Goal: Information Seeking & Learning: Learn about a topic

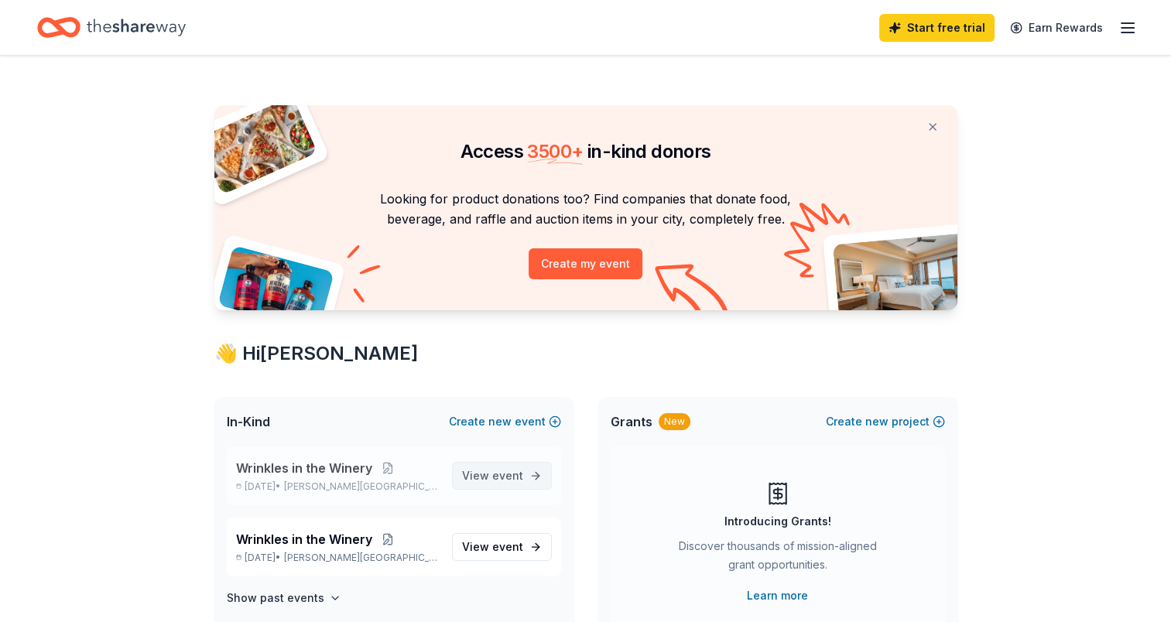
click at [474, 469] on span "View event" at bounding box center [492, 476] width 61 height 19
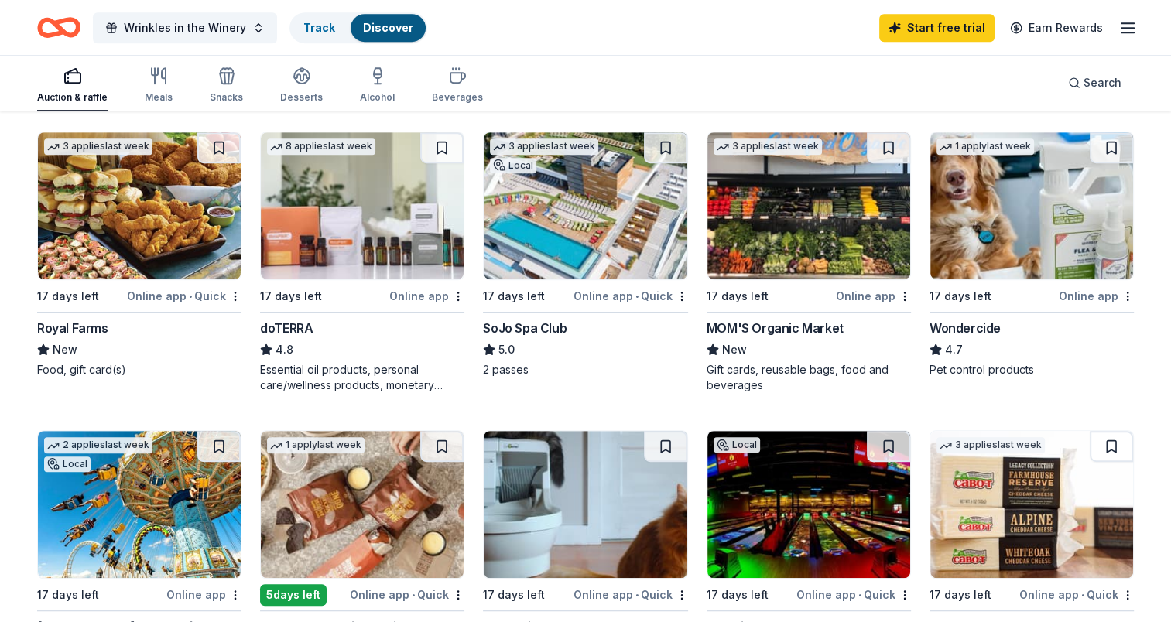
scroll to position [753, 0]
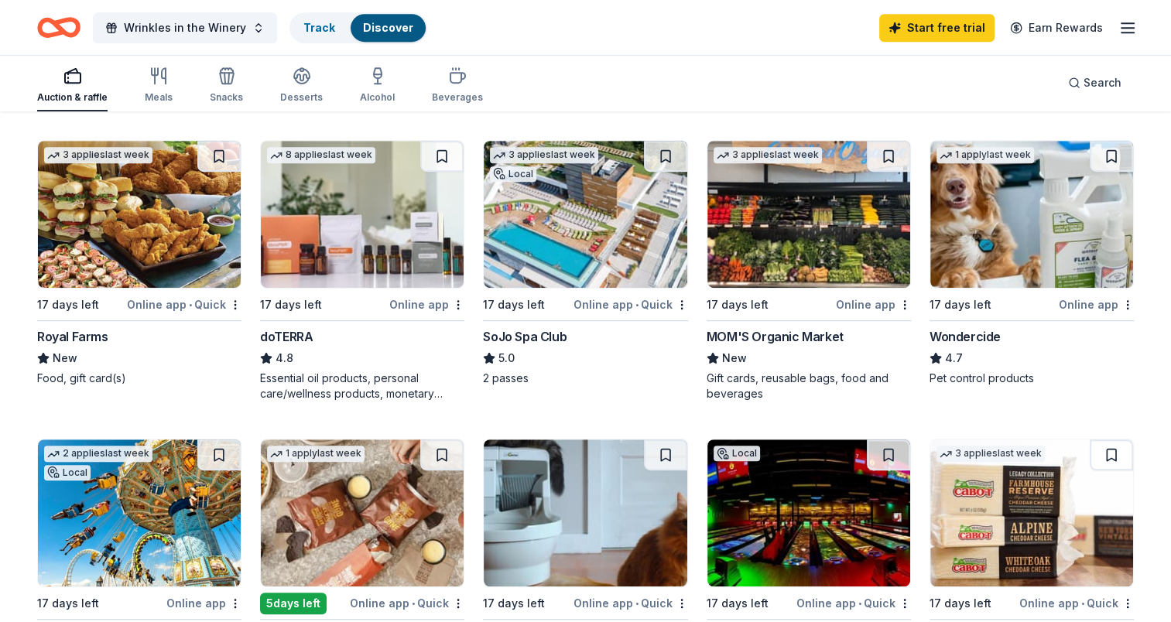
click at [777, 327] on div "MOM'S Organic Market" at bounding box center [774, 336] width 137 height 19
click at [968, 238] on img at bounding box center [1031, 214] width 203 height 147
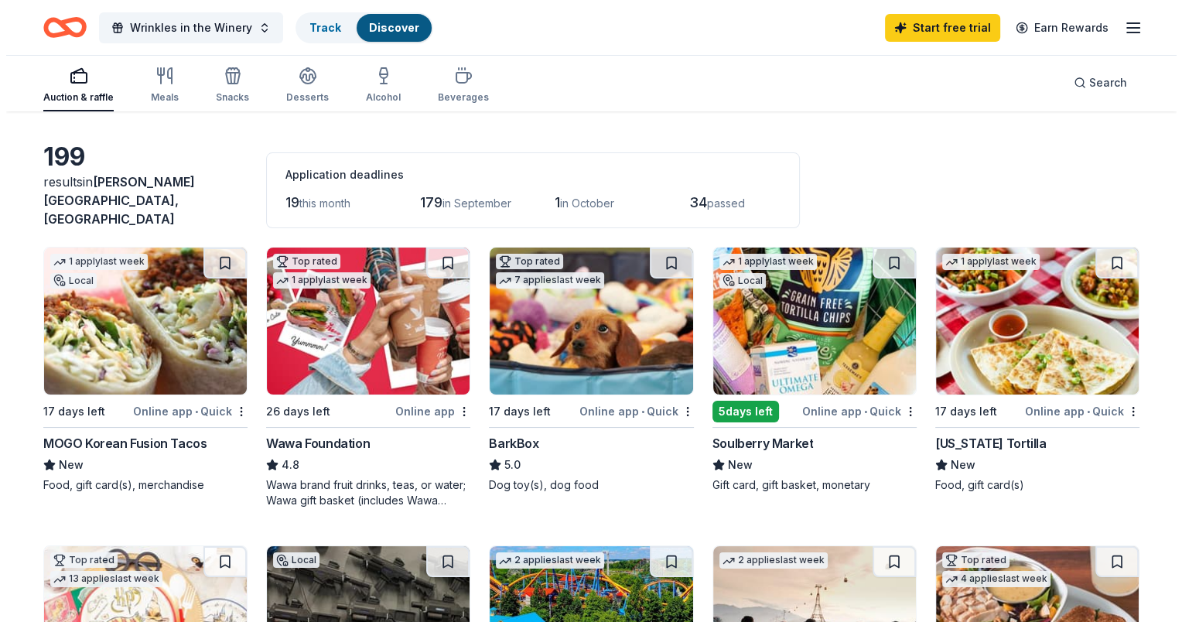
scroll to position [0, 0]
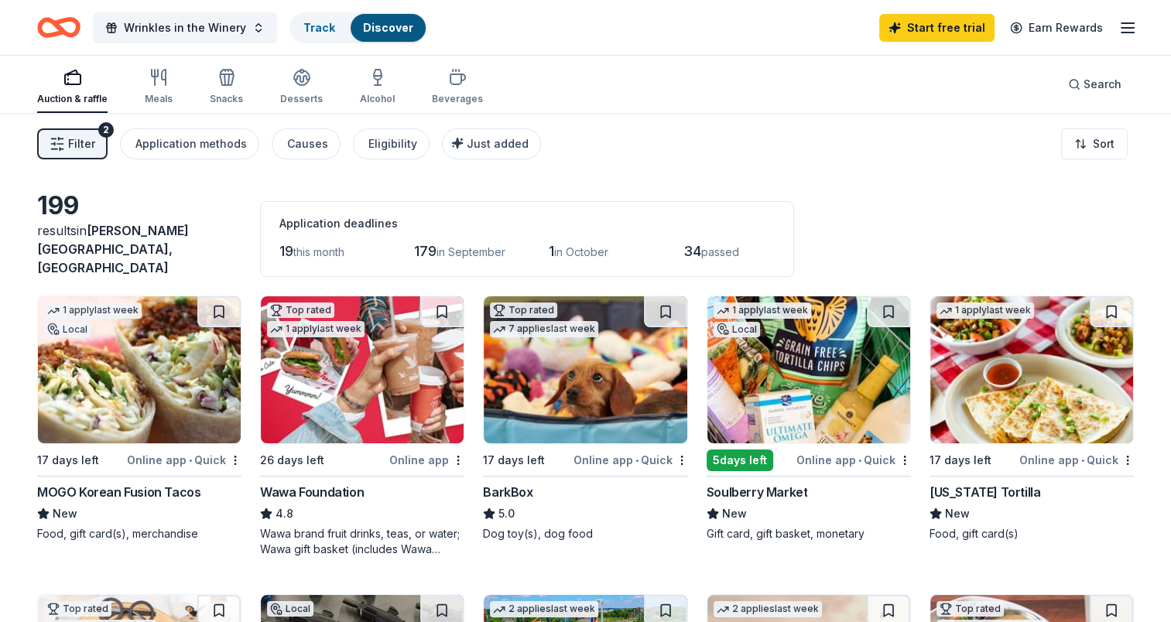
click at [93, 145] on span "Filter" at bounding box center [81, 144] width 27 height 19
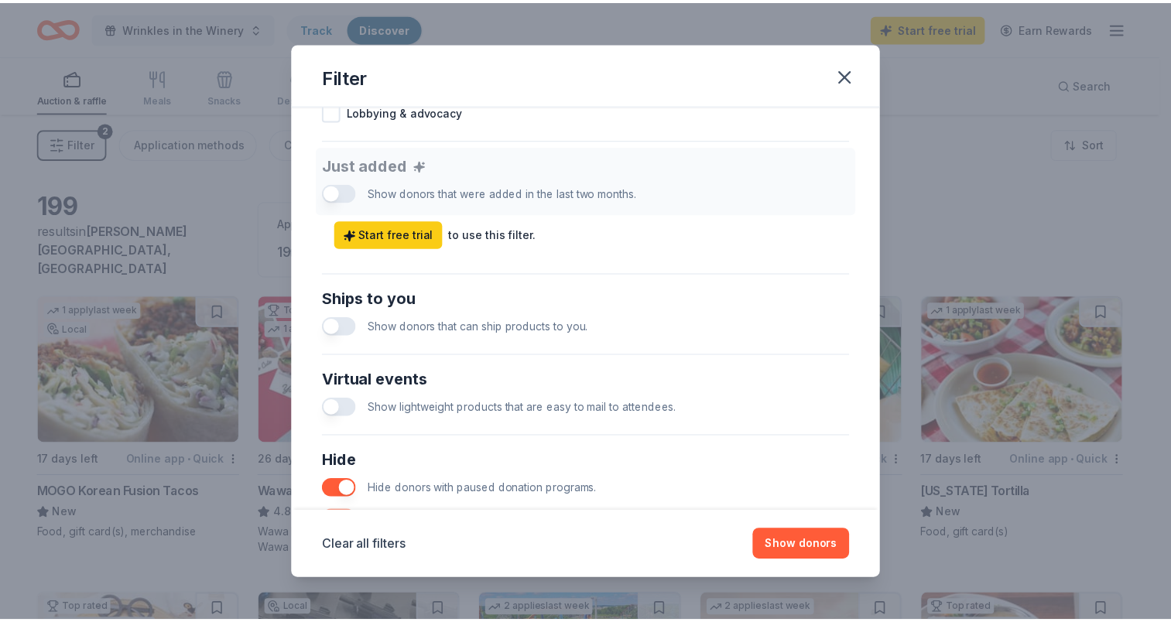
scroll to position [716, 0]
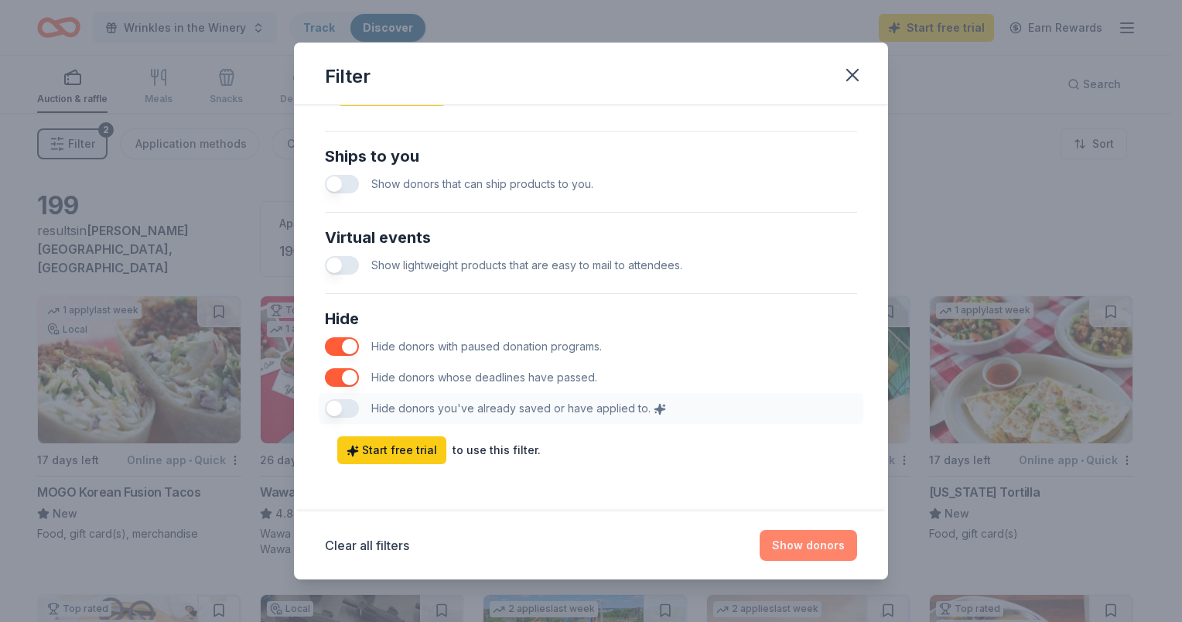
click at [825, 539] on button "Show donors" at bounding box center [808, 545] width 97 height 31
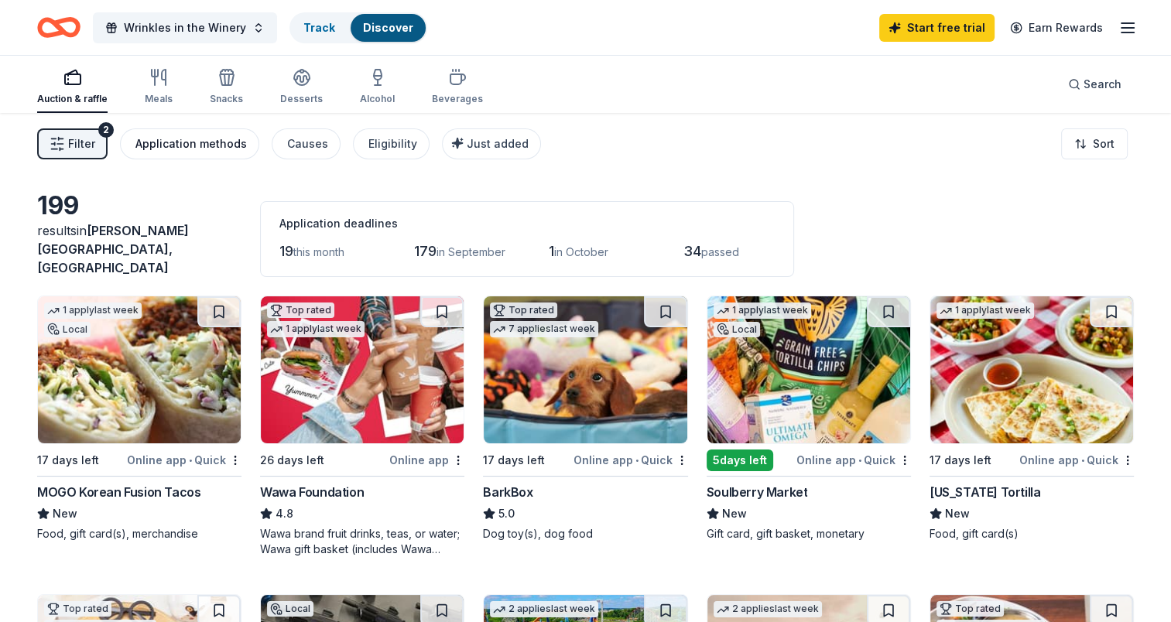
click at [227, 144] on div "Application methods" at bounding box center [190, 144] width 111 height 19
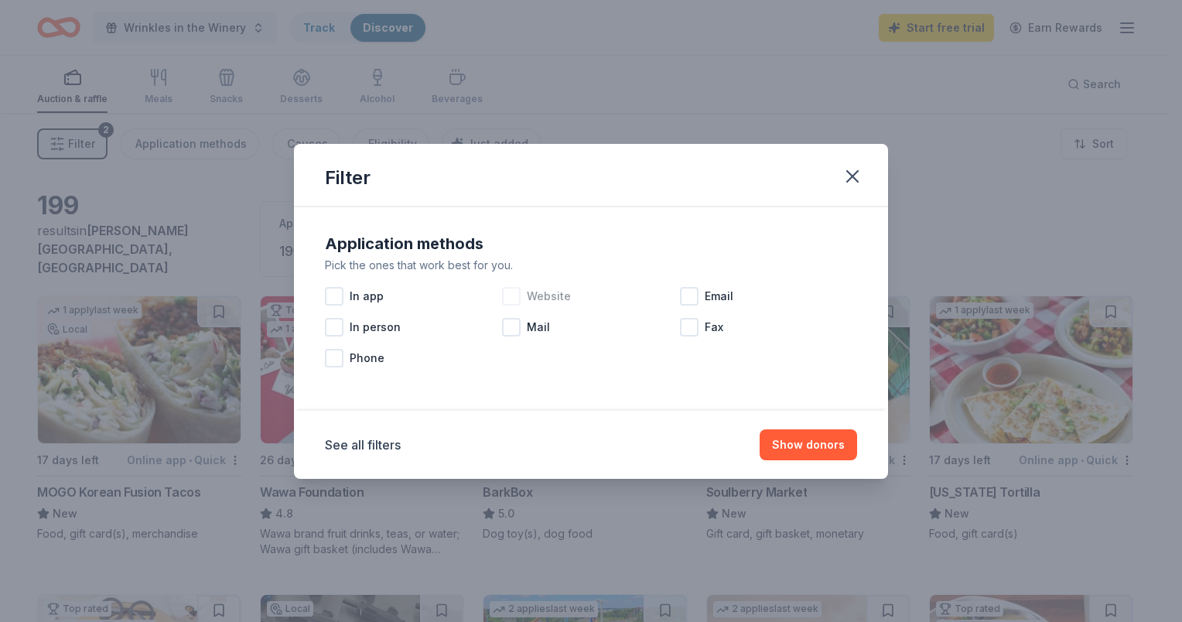
click at [518, 295] on div at bounding box center [511, 296] width 19 height 19
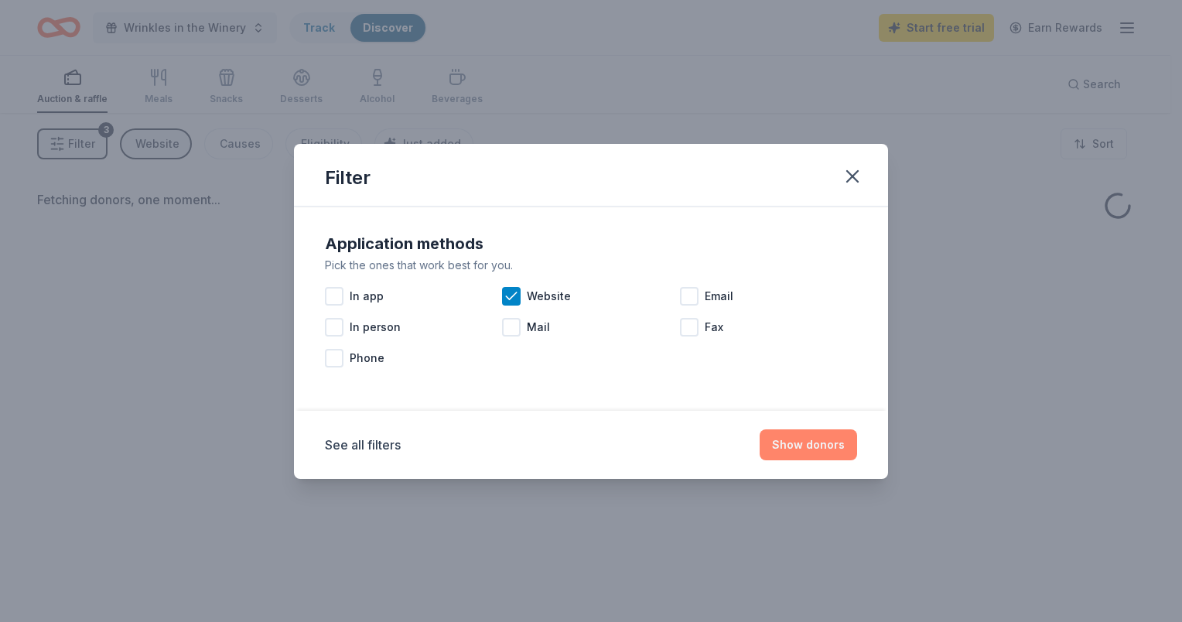
click at [827, 452] on button "Show donors" at bounding box center [808, 444] width 97 height 31
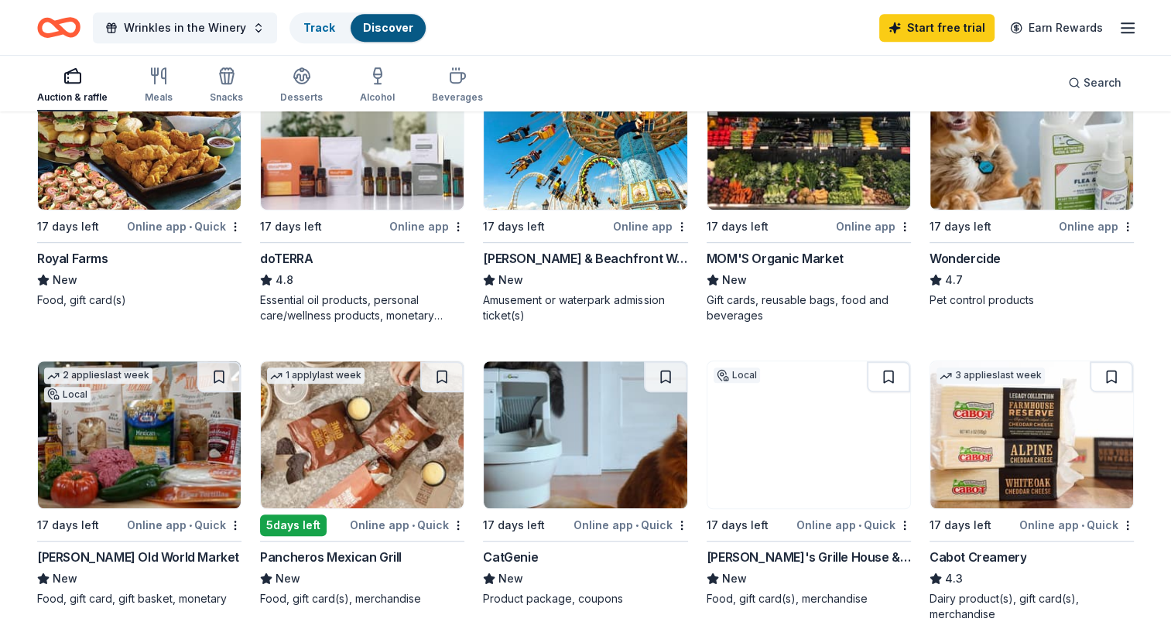
scroll to position [851, 0]
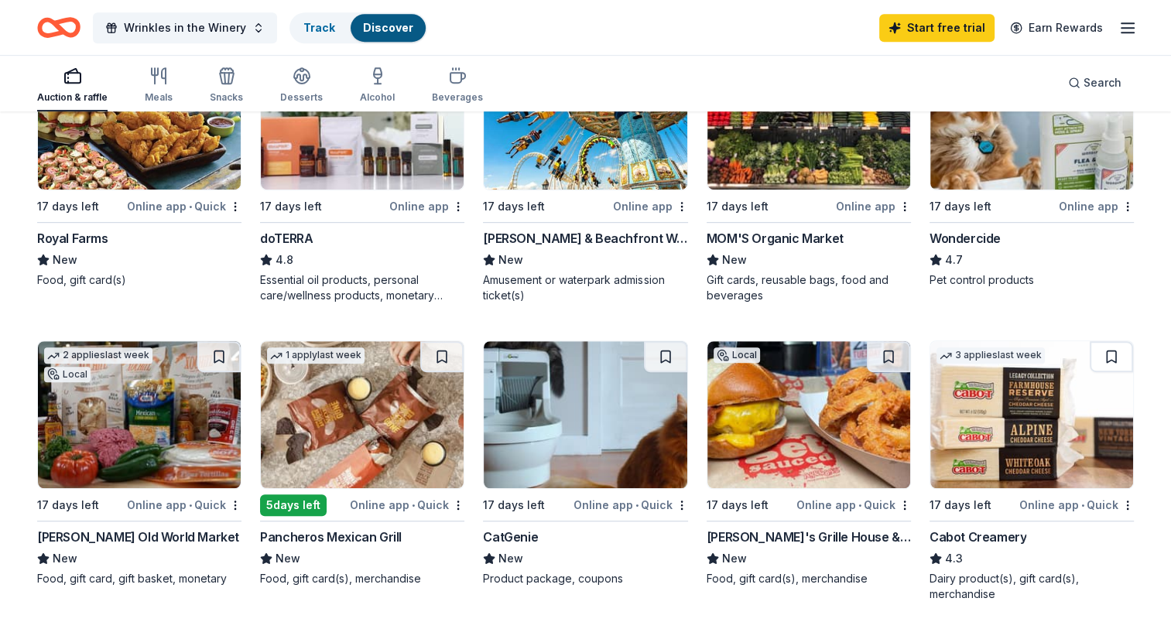
click at [142, 528] on div "Livoti's Old World Market" at bounding box center [138, 537] width 202 height 19
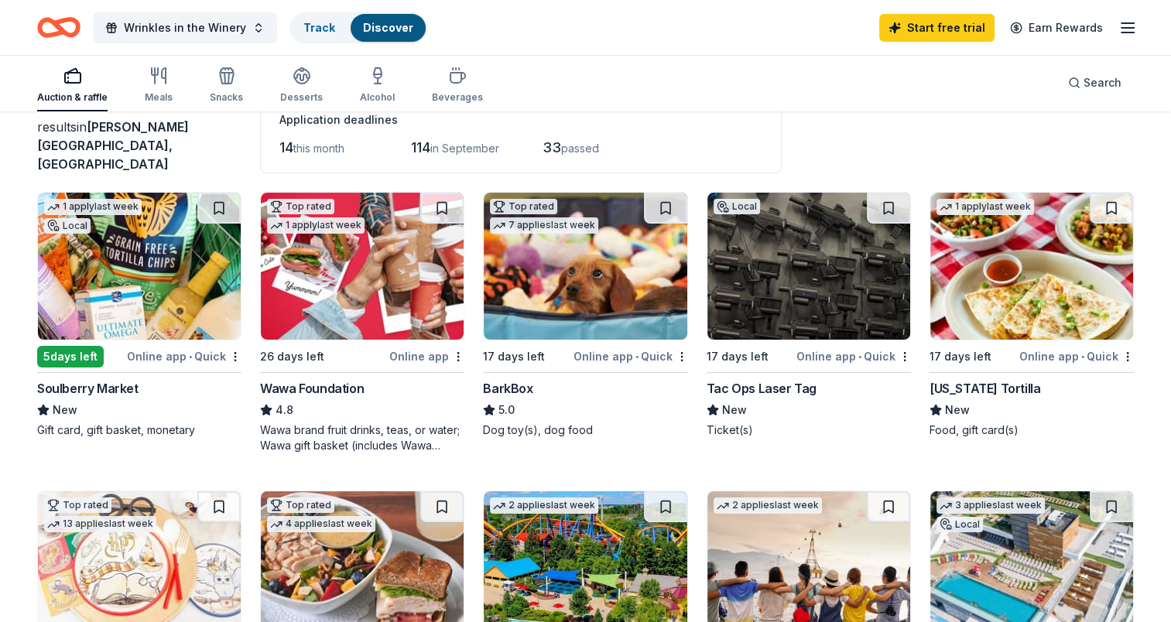
scroll to position [0, 0]
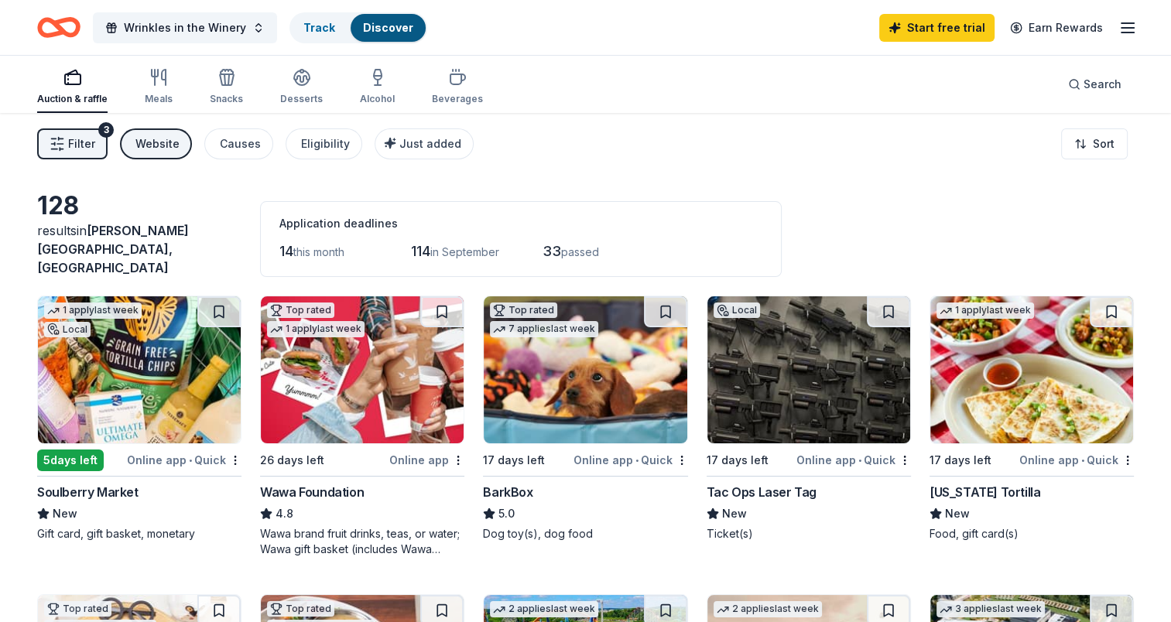
click at [79, 126] on div "Filter 3 Website Causes Eligibility Just added Sort" at bounding box center [585, 144] width 1171 height 62
click at [82, 138] on span "Filter" at bounding box center [81, 144] width 27 height 19
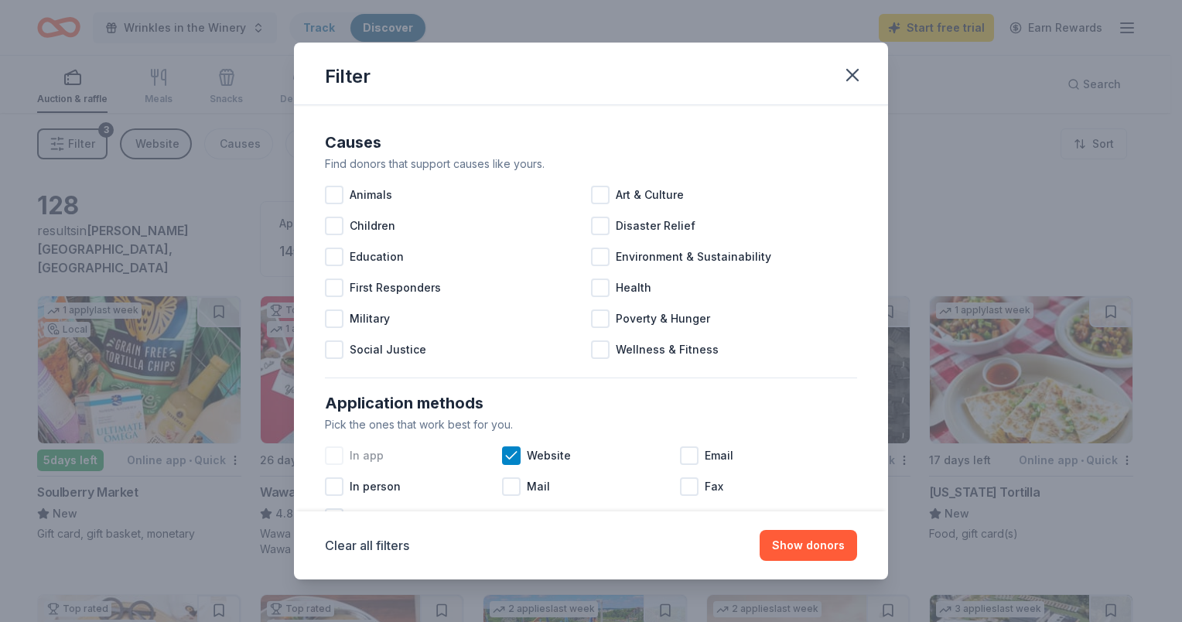
click at [498, 453] on div "In app" at bounding box center [413, 455] width 177 height 31
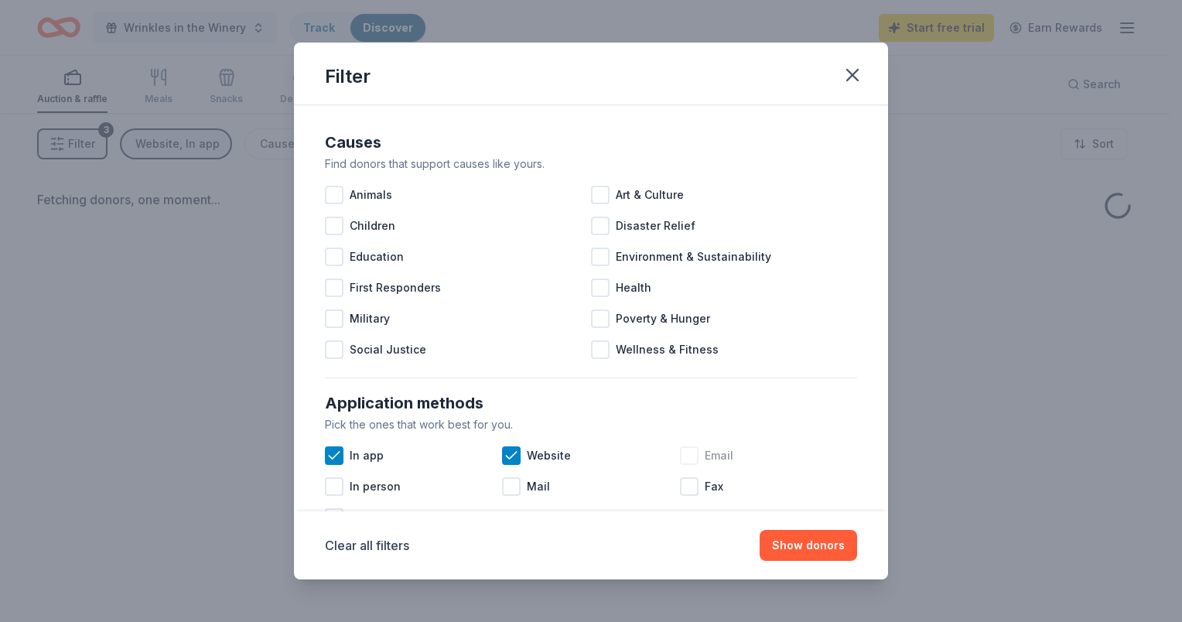
click at [689, 454] on div at bounding box center [689, 455] width 19 height 19
click at [511, 461] on icon at bounding box center [511, 455] width 15 height 15
click at [337, 452] on icon at bounding box center [334, 455] width 15 height 15
click at [823, 548] on button "Show donors" at bounding box center [808, 545] width 97 height 31
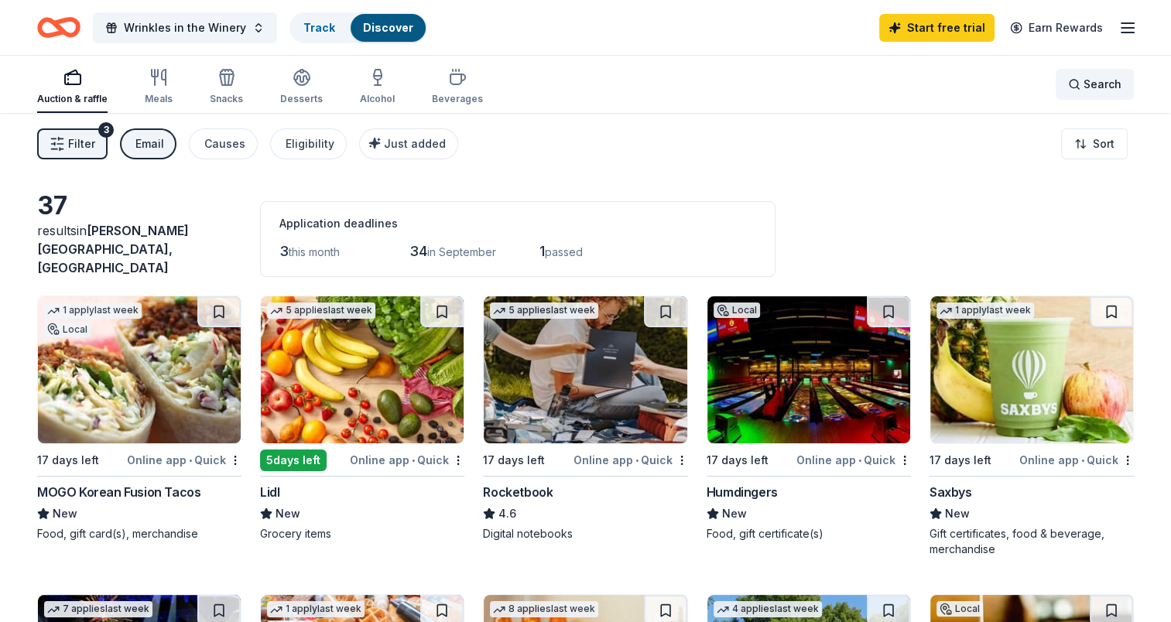
click at [1097, 85] on span "Search" at bounding box center [1102, 84] width 38 height 19
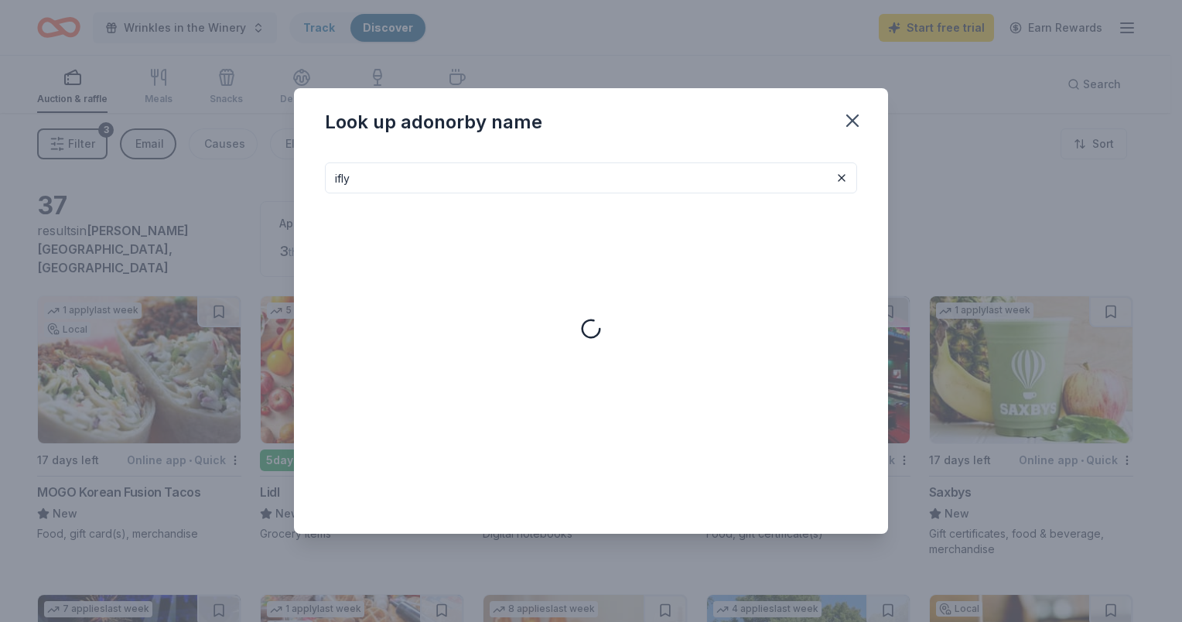
type input "ifly"
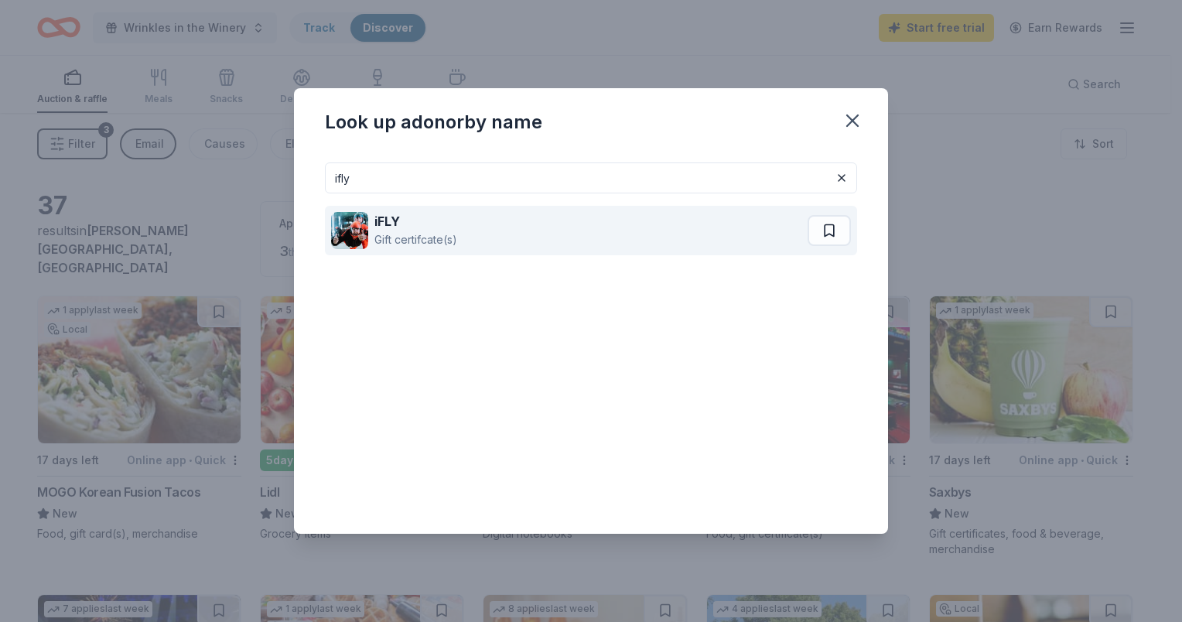
click at [341, 236] on img at bounding box center [349, 230] width 37 height 37
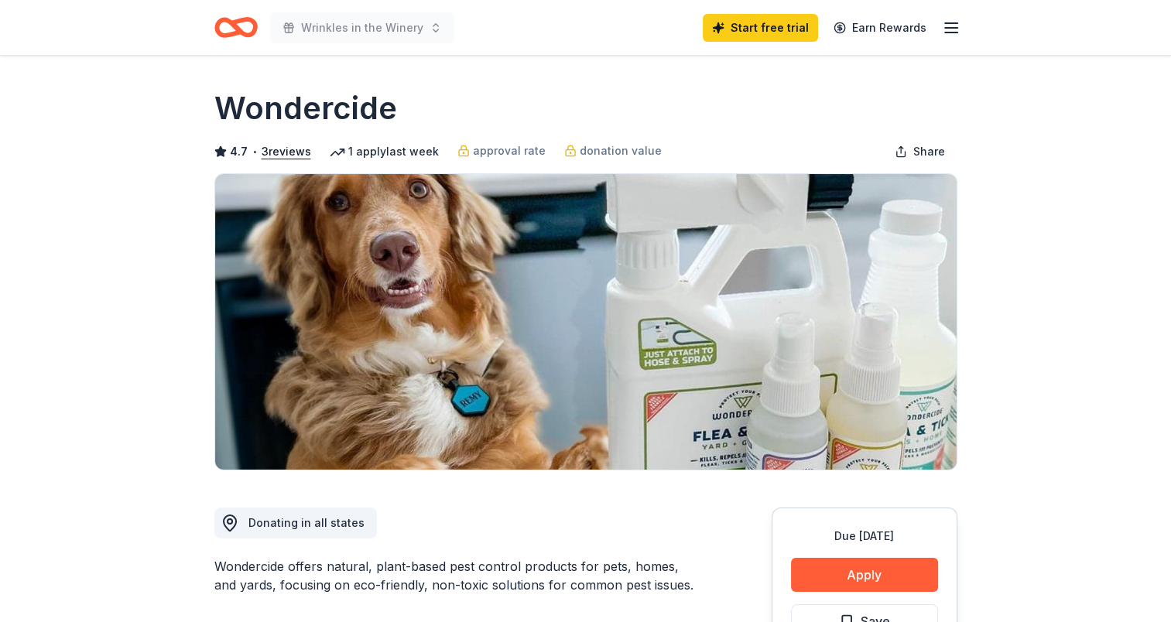
drag, startPoint x: 396, startPoint y: 106, endPoint x: 248, endPoint y: 104, distance: 147.8
click at [248, 104] on div "Wondercide" at bounding box center [585, 108] width 743 height 43
click at [396, 110] on div "Wondercide" at bounding box center [585, 108] width 743 height 43
drag, startPoint x: 241, startPoint y: 113, endPoint x: 416, endPoint y: 105, distance: 175.8
click at [416, 105] on div "Wondercide" at bounding box center [585, 108] width 743 height 43
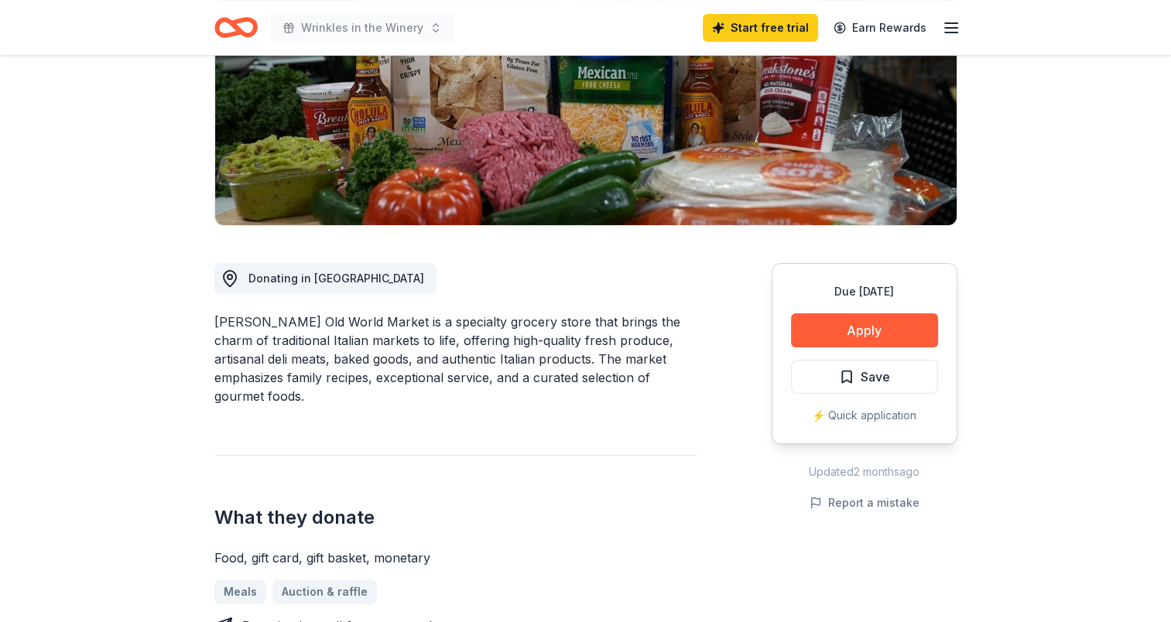
scroll to position [223, 0]
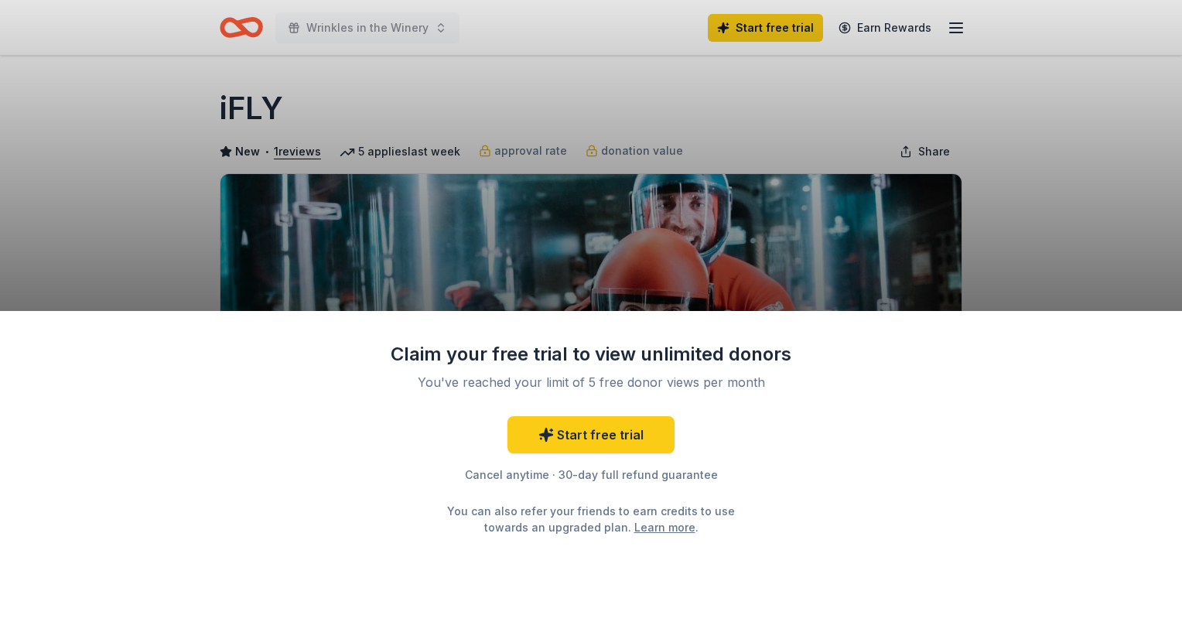
click at [1097, 158] on div "Claim your free trial to view unlimited donors You've reached your limit of 5 f…" at bounding box center [591, 311] width 1182 height 622
